Goal: Transaction & Acquisition: Obtain resource

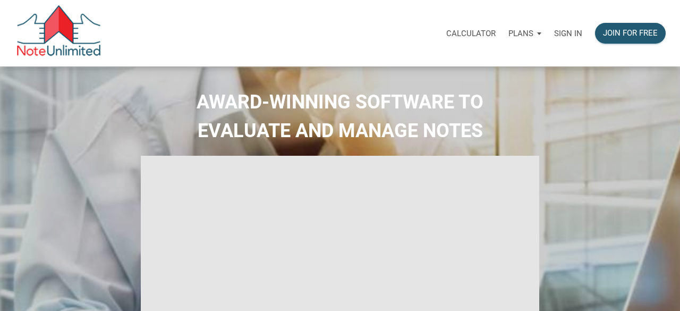
select select
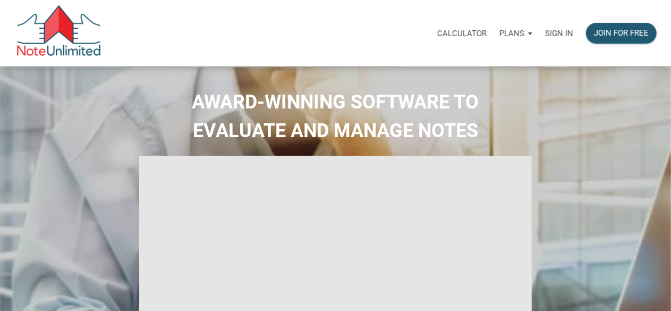
type input "Introduction to new features"
select select
click at [563, 32] on p "Sign in" at bounding box center [559, 34] width 28 height 10
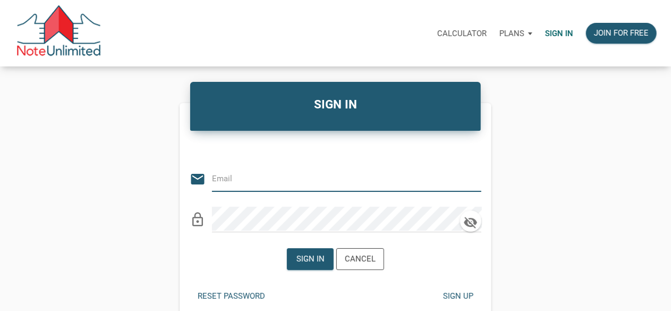
type input "[EMAIL_ADDRESS][DOMAIN_NAME]"
click at [310, 259] on div "Sign in" at bounding box center [311, 259] width 28 height 12
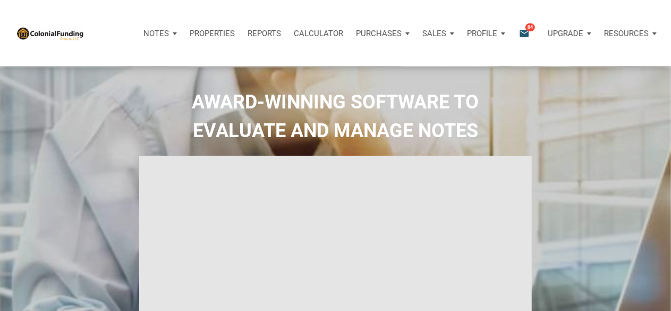
type input "Introduction to new features"
select select
click at [526, 31] on icon "email" at bounding box center [524, 33] width 13 height 12
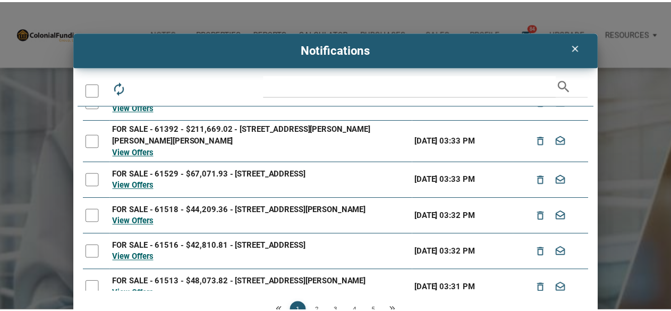
scroll to position [179, 0]
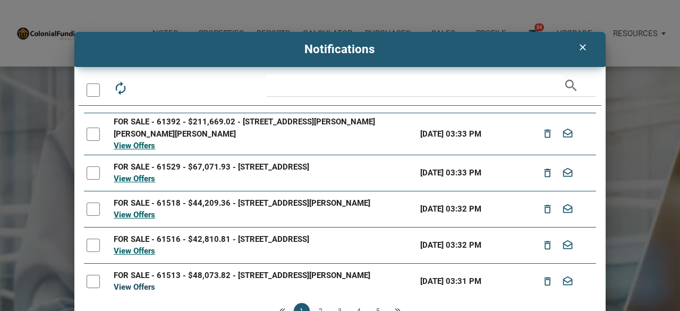
click at [131, 282] on link "View Offers" at bounding box center [134, 287] width 41 height 10
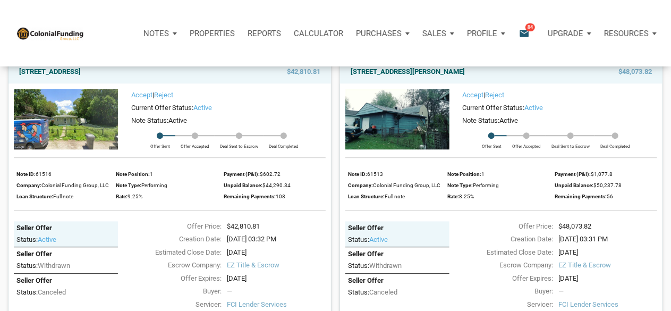
scroll to position [1435, 0]
